Goal: Contribute content: Contribute content

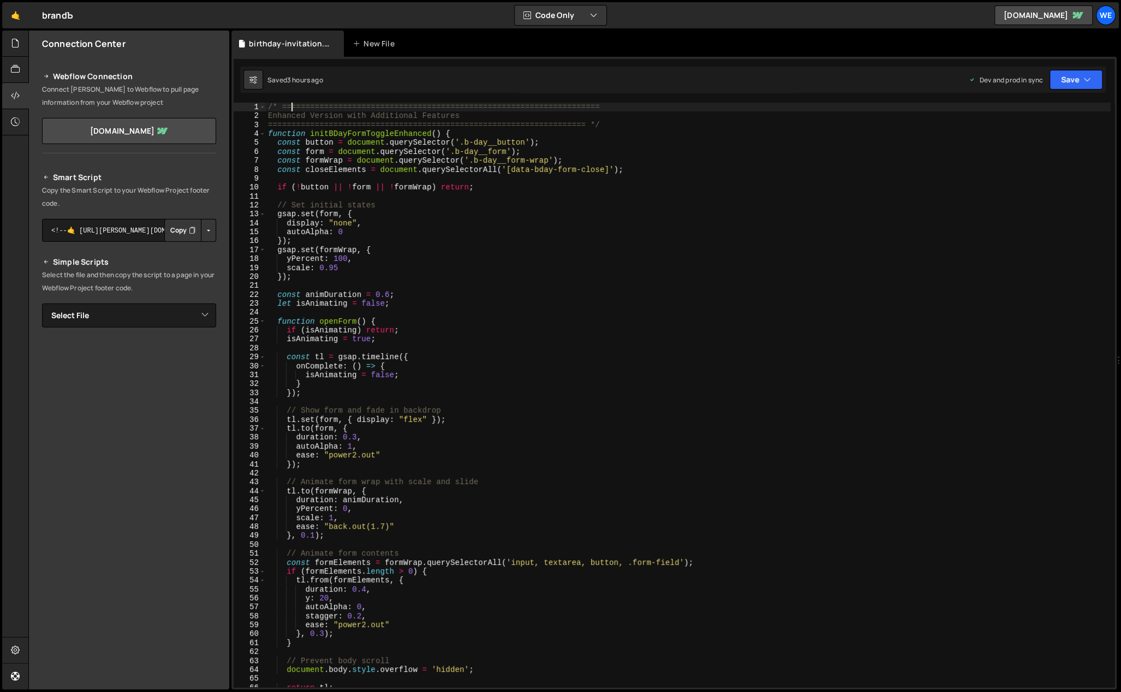
click at [291, 107] on div "/* ==================================================================== Enhance…" at bounding box center [688, 404] width 845 height 603
click at [268, 101] on div "/* ==================================================================== 1 2 3 4…" at bounding box center [673, 373] width 885 height 632
click at [269, 105] on div "/* ==================================================================== Enhance…" at bounding box center [688, 404] width 845 height 603
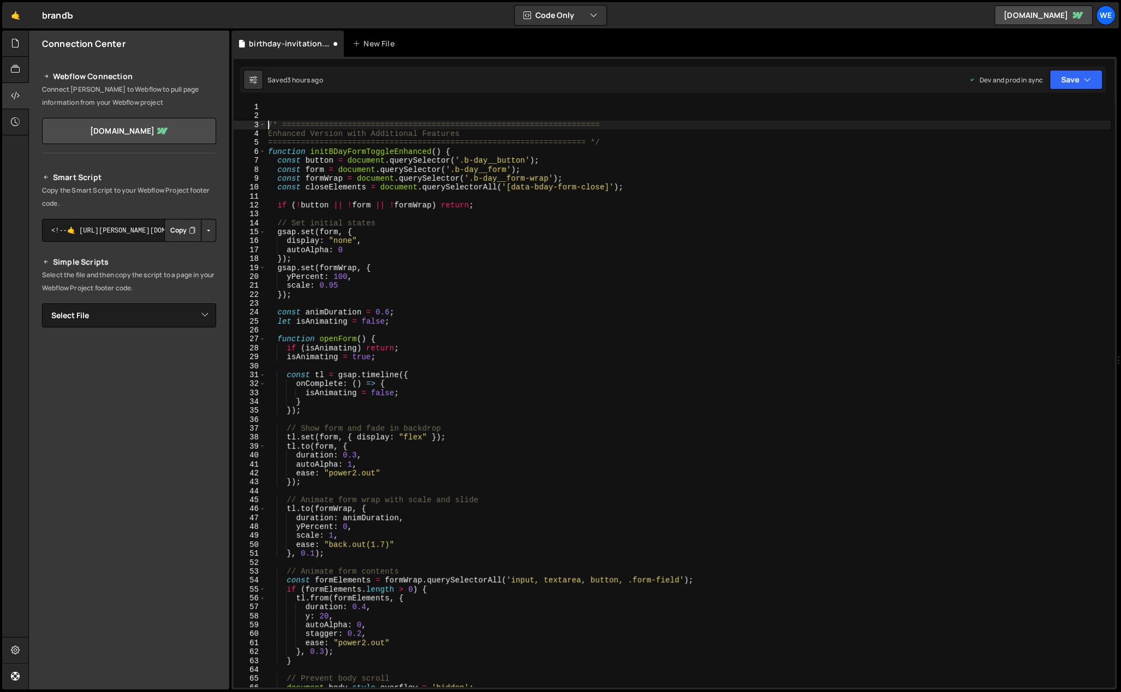
type textarea "/* ===================================================================="
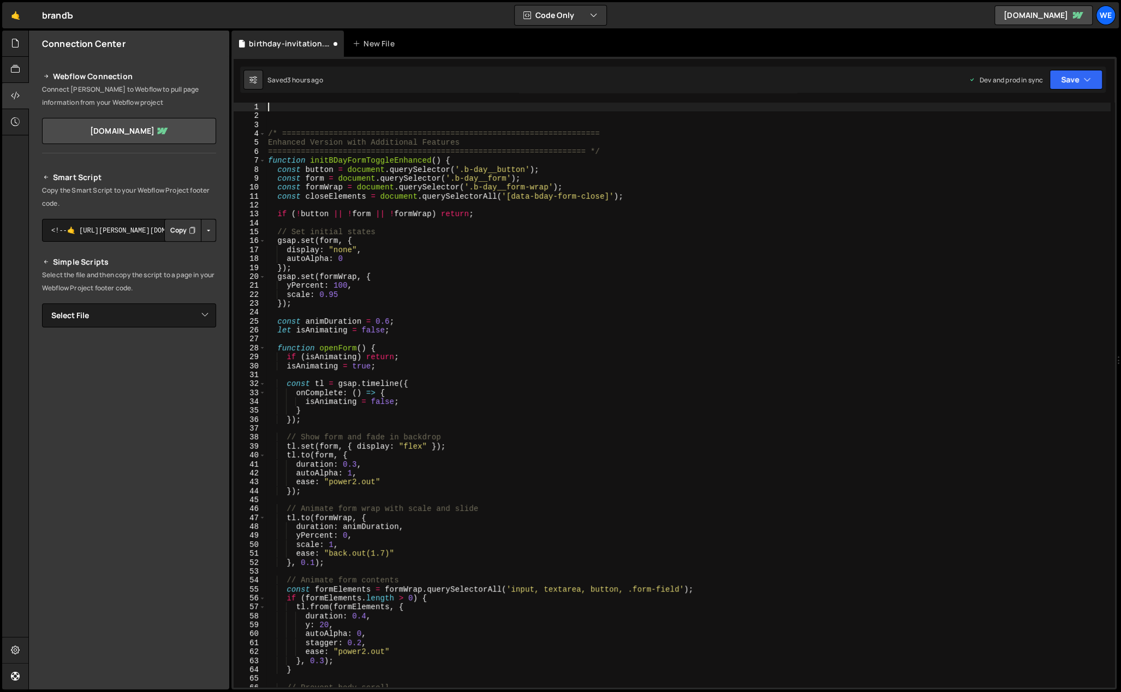
paste textarea "</script>"
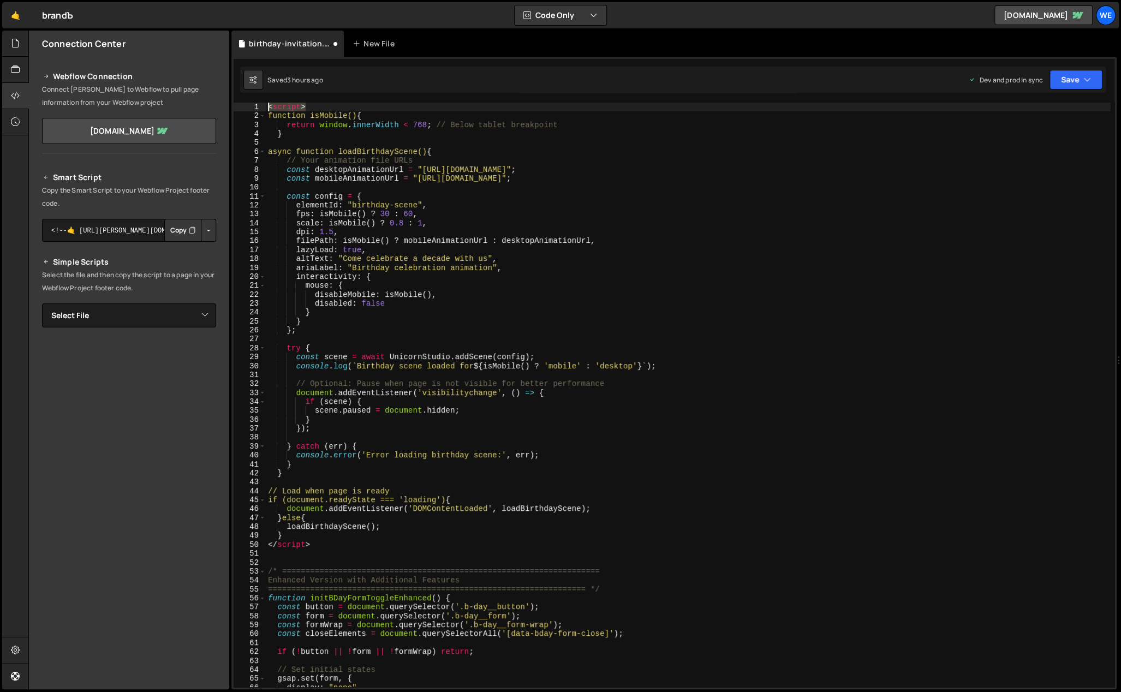
drag, startPoint x: 312, startPoint y: 105, endPoint x: 266, endPoint y: 107, distance: 45.3
click at [252, 99] on div "</script> 1 2 3 4 5 6 7 8 9 10 11 12 13 14 15 16 17 18 19 20 21 22 23 24 25 26 …" at bounding box center [673, 373] width 885 height 632
type textarea "<script>"
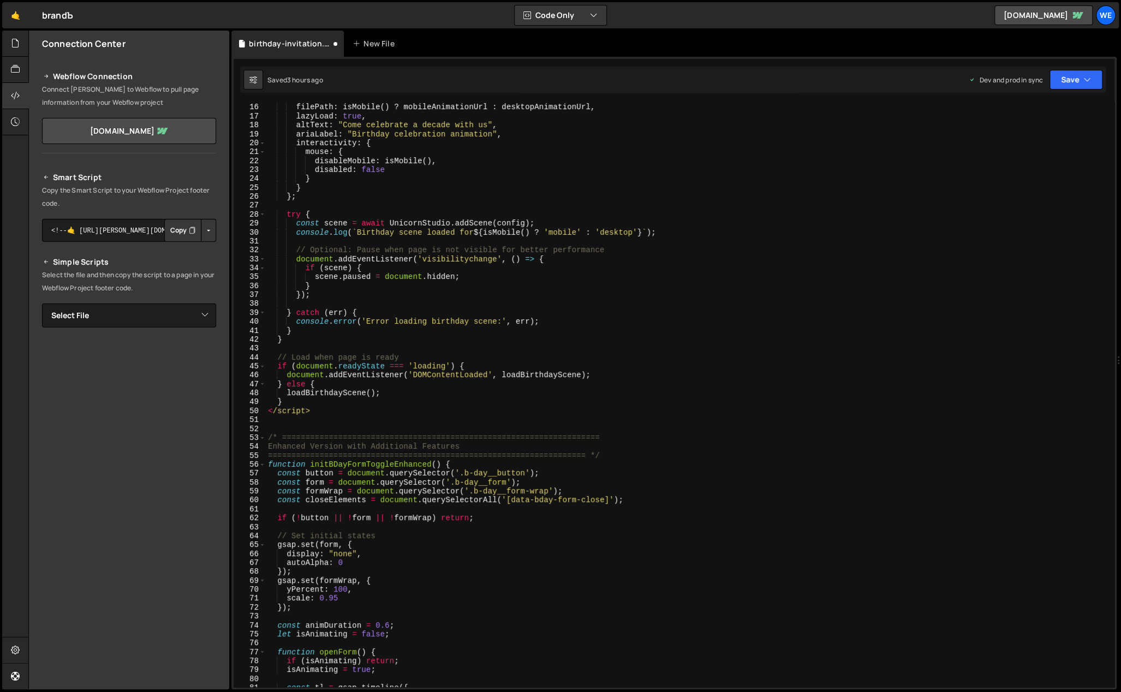
scroll to position [213, 0]
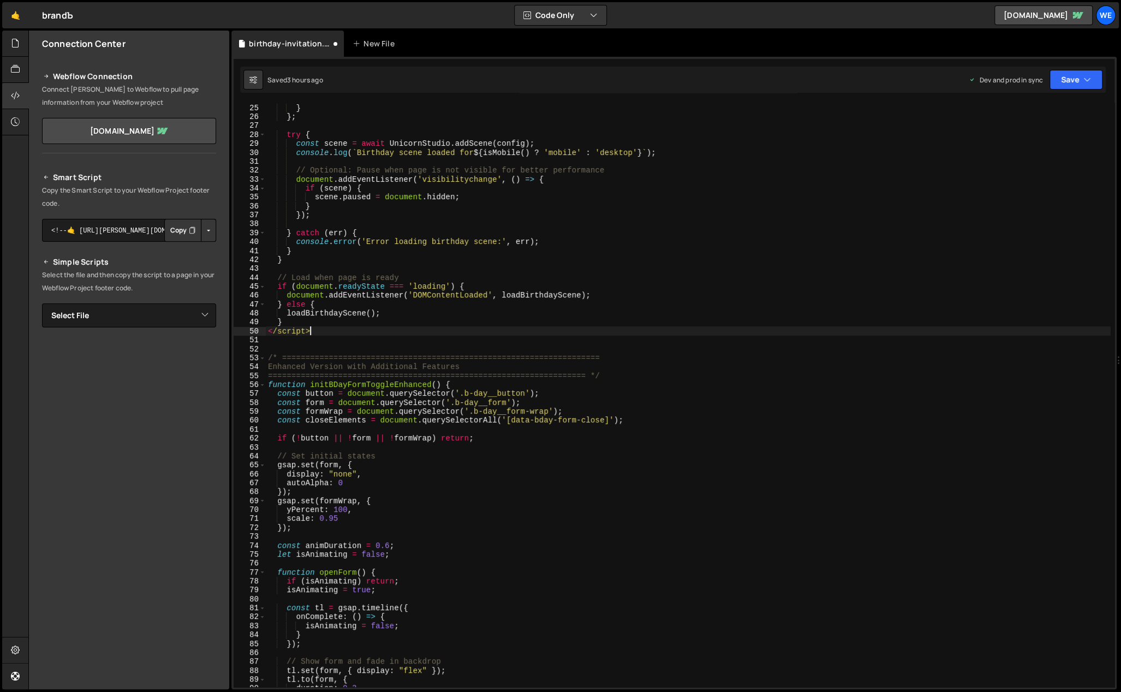
drag, startPoint x: 318, startPoint y: 329, endPoint x: 243, endPoint y: 331, distance: 74.8
click at [244, 331] on div "24 25 26 27 28 29 30 31 32 33 34 35 36 37 38 39 40 41 42 43 44 45 46 47 48 49 5…" at bounding box center [674, 395] width 881 height 584
type textarea "</script>"
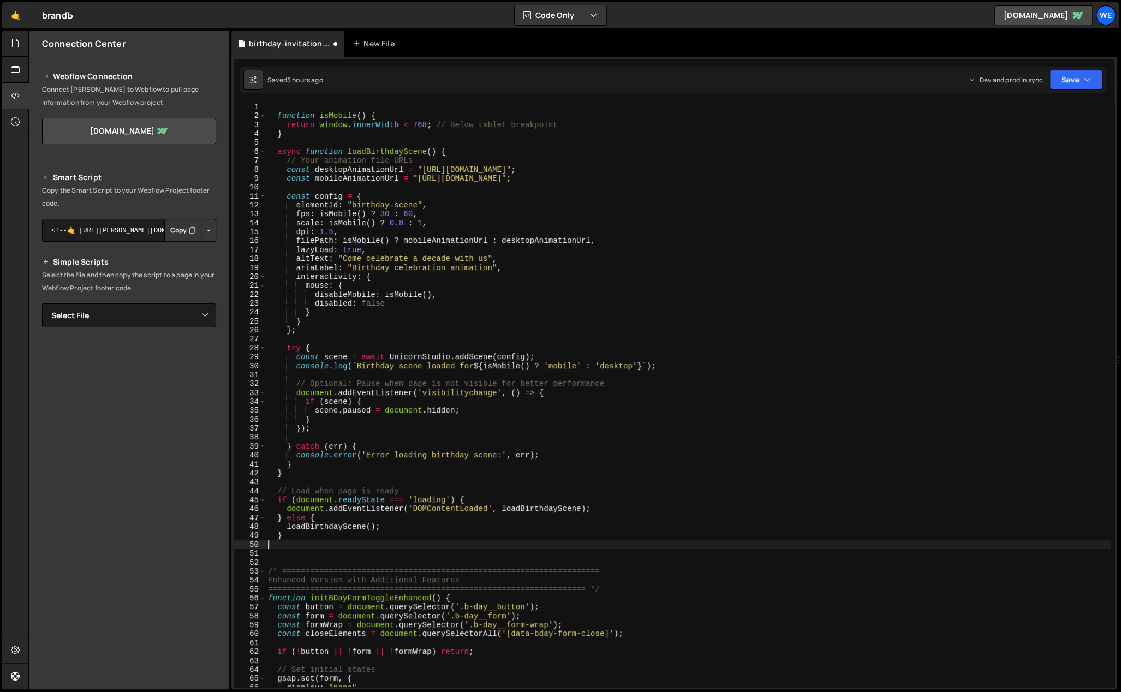
click at [388, 117] on div "function isMobile ( ) { return window . innerWidth < 768 ; // Below tablet brea…" at bounding box center [688, 404] width 845 height 603
click at [359, 135] on div "function isMobile ( ) { return window . innerWidth < 768 ; // Below tablet brea…" at bounding box center [688, 404] width 845 height 603
click at [457, 151] on div "function isMobile ( ) { return window . innerWidth < 768 ; // Below tablet brea…" at bounding box center [688, 404] width 845 height 603
type textarea "async function loadBirthdayScene() {"
click at [361, 541] on div "function isMobile ( ) { return window . innerWidth < 768 ; // Below tablet brea…" at bounding box center [688, 404] width 845 height 603
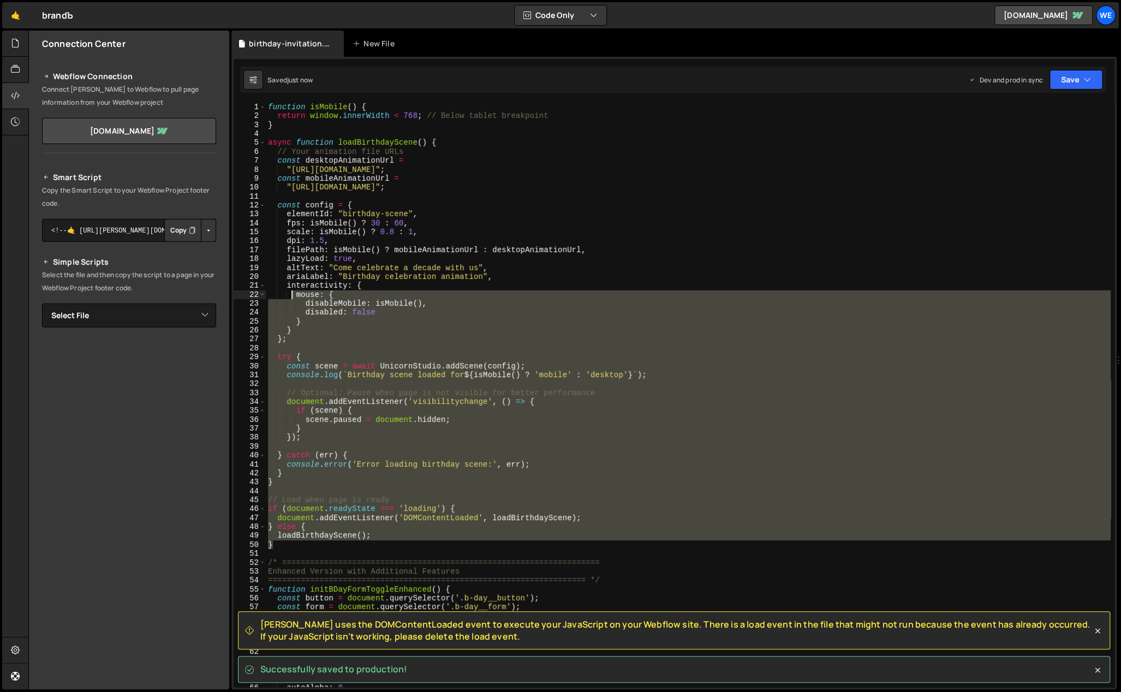
drag, startPoint x: 285, startPoint y: 547, endPoint x: 292, endPoint y: 290, distance: 256.6
click at [292, 290] on div "function isMobile ( ) { return window . innerWidth < 768 ; // Below tablet brea…" at bounding box center [688, 404] width 845 height 603
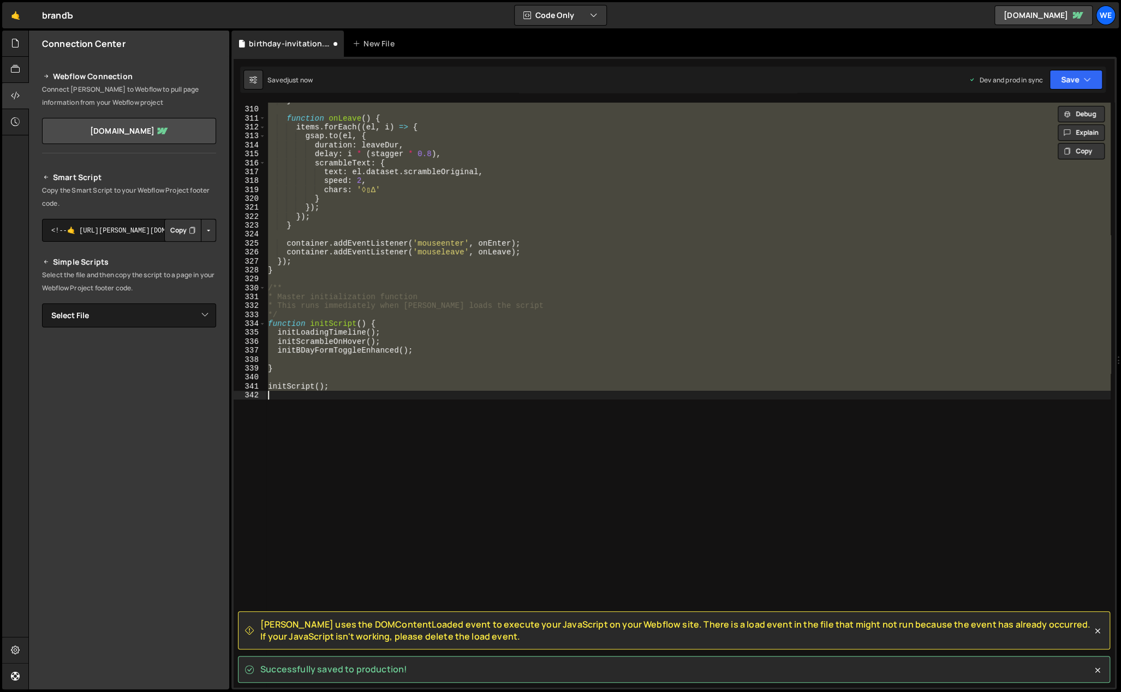
scroll to position [145, 0]
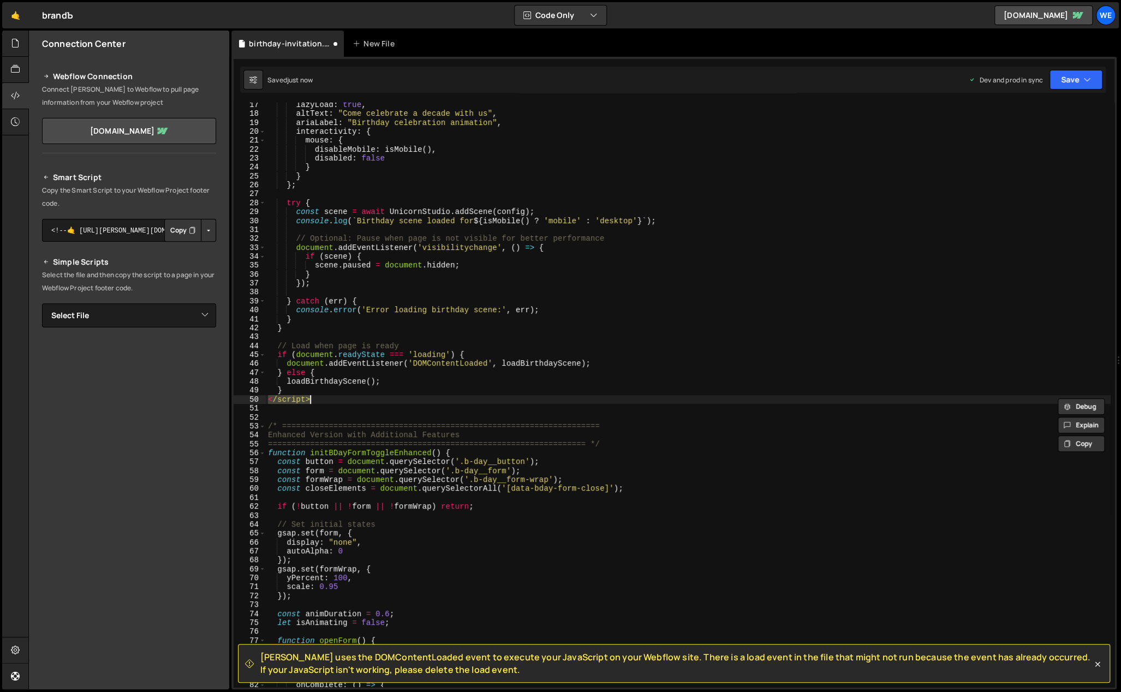
type textarea "<script>"
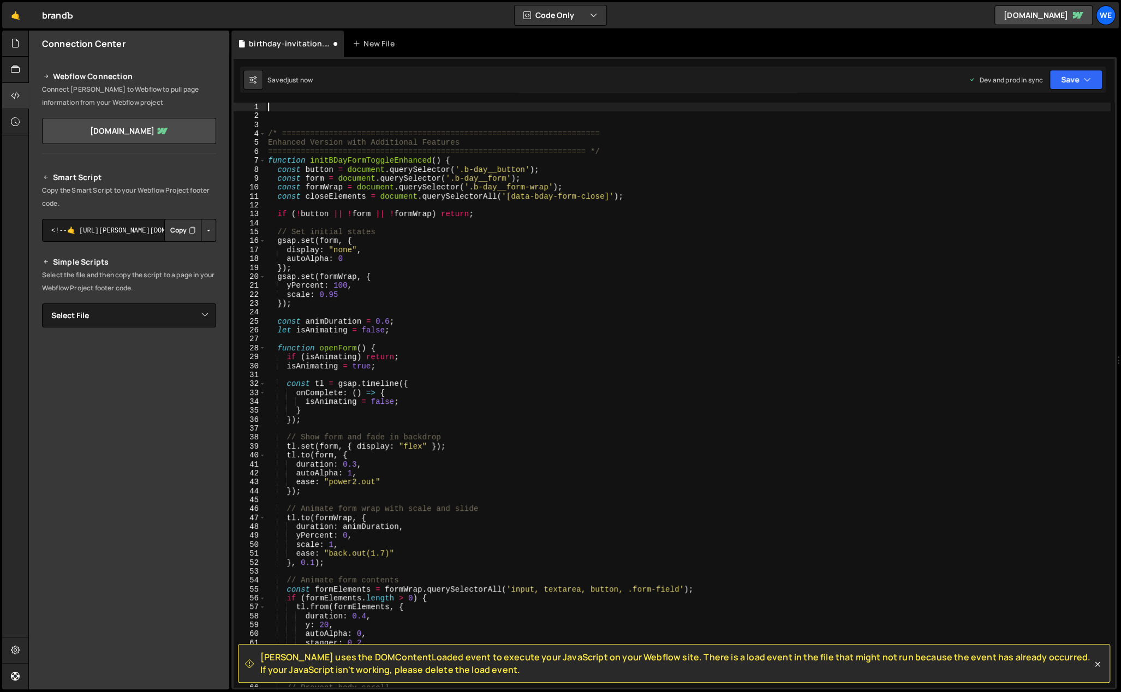
type textarea "/* ===================================================================="
